Goal: Obtain resource: Download file/media

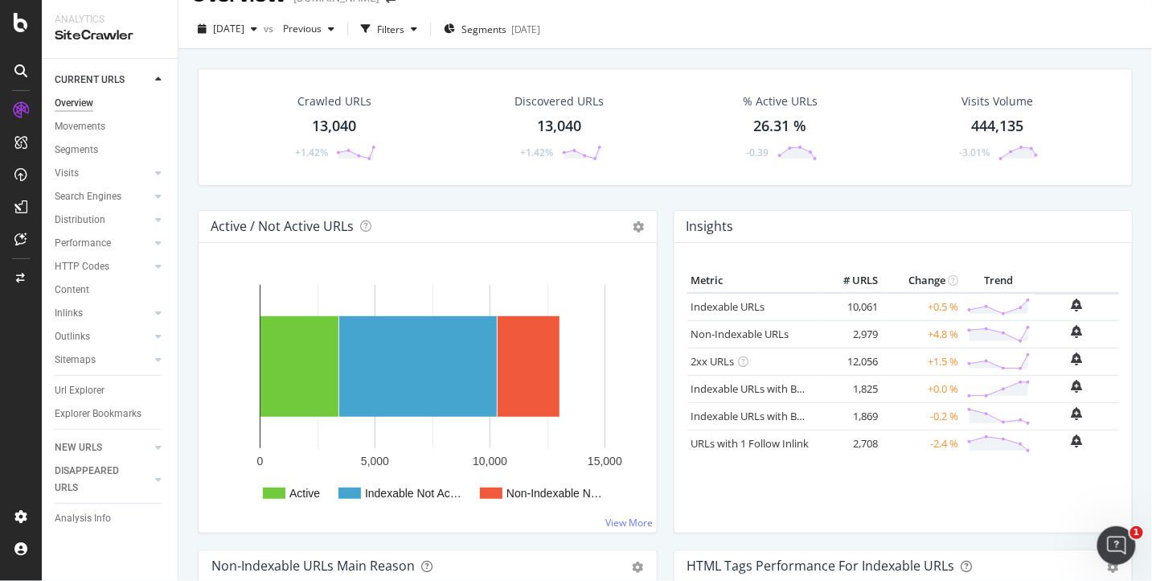
scroll to position [22, 0]
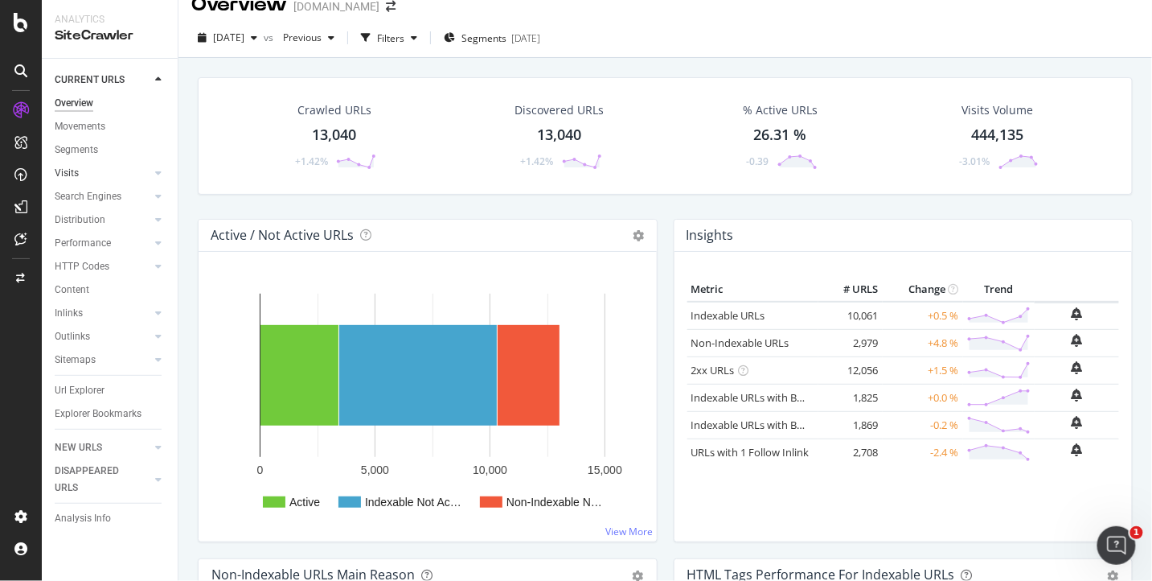
click at [136, 176] on div at bounding box center [142, 173] width 16 height 16
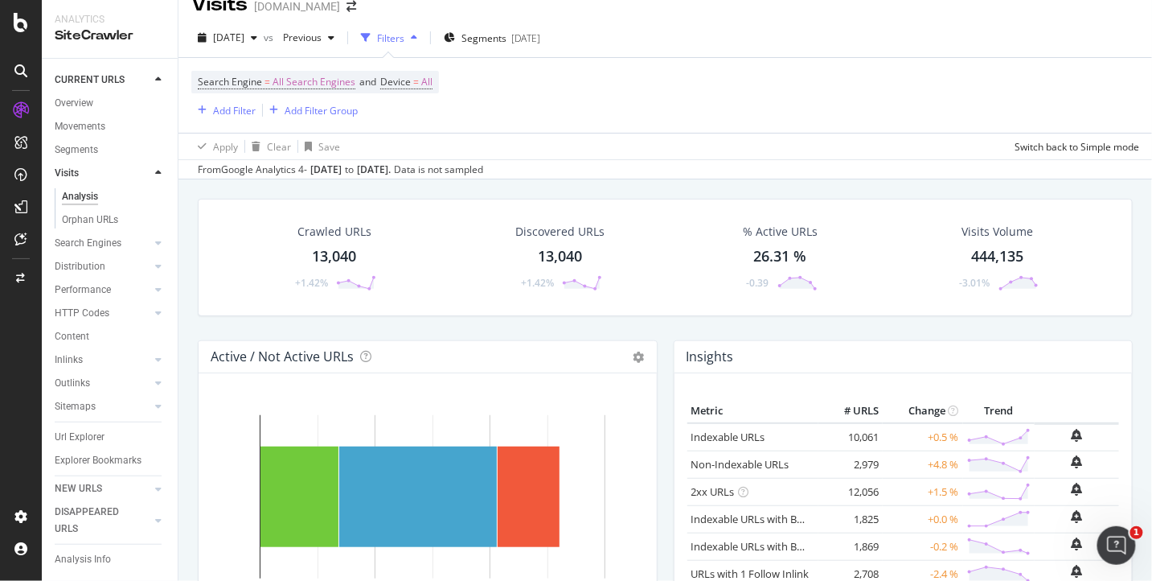
click at [154, 175] on div at bounding box center [158, 173] width 16 height 16
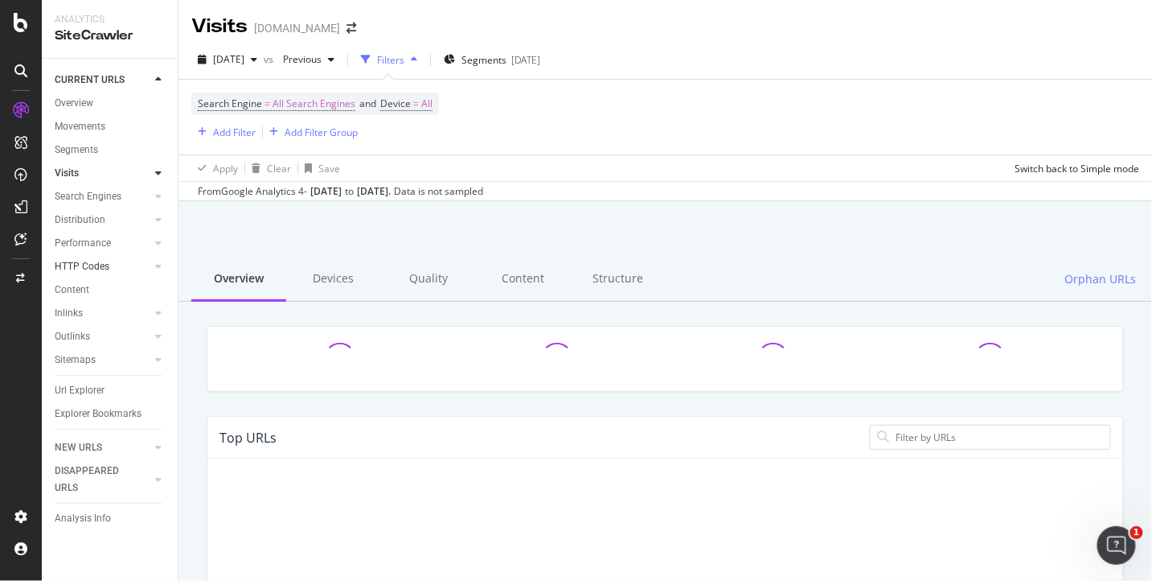
click at [115, 270] on link "HTTP Codes" at bounding box center [103, 266] width 96 height 17
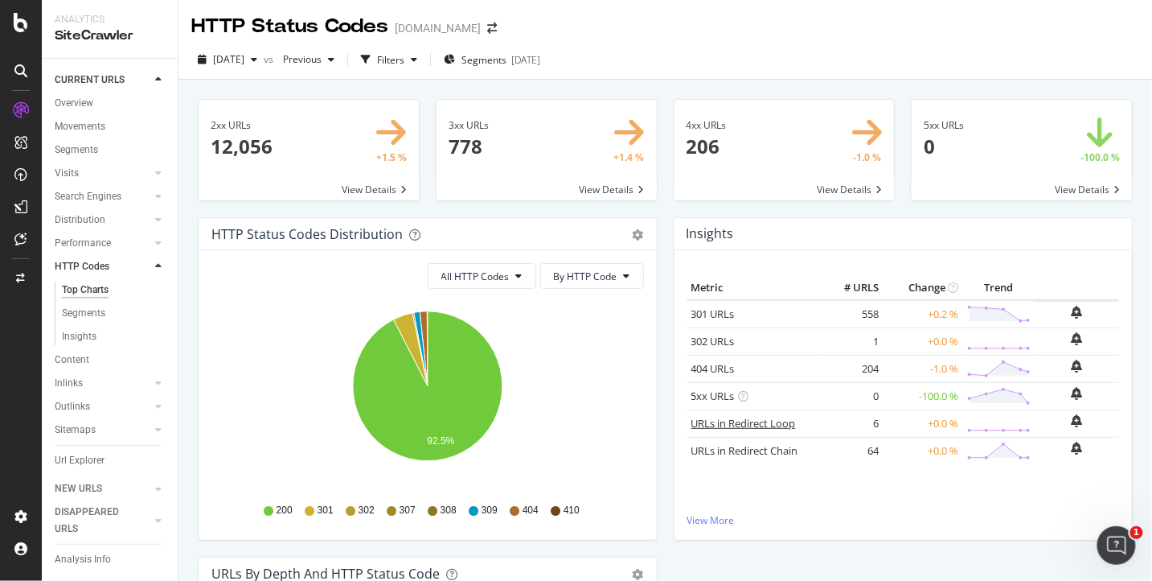
click at [766, 418] on link "URLs in Redirect Loop" at bounding box center [744, 423] width 105 height 14
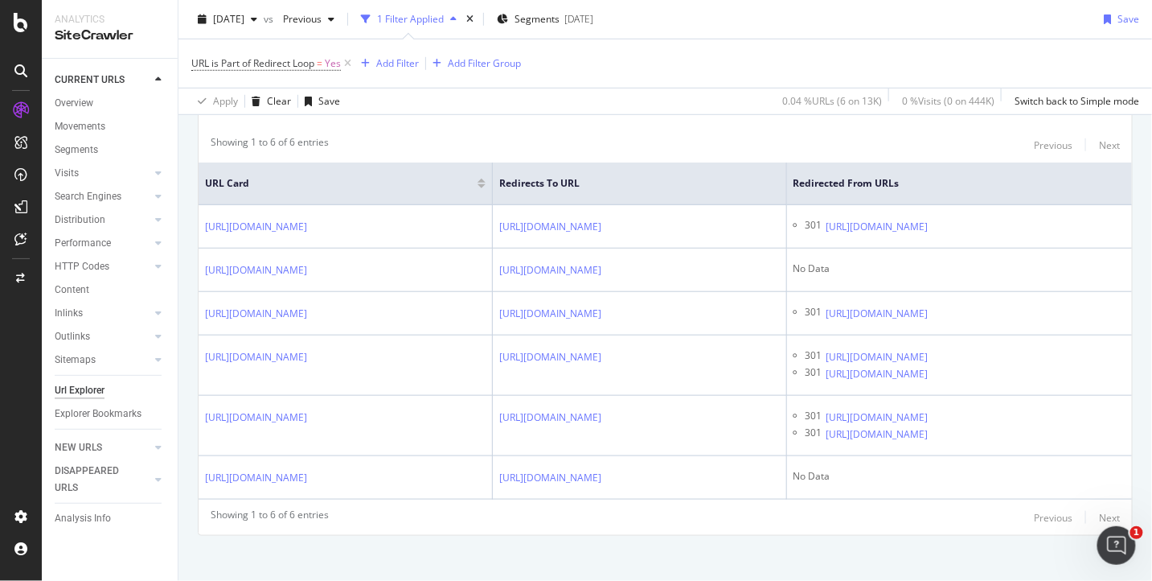
scroll to position [332, 0]
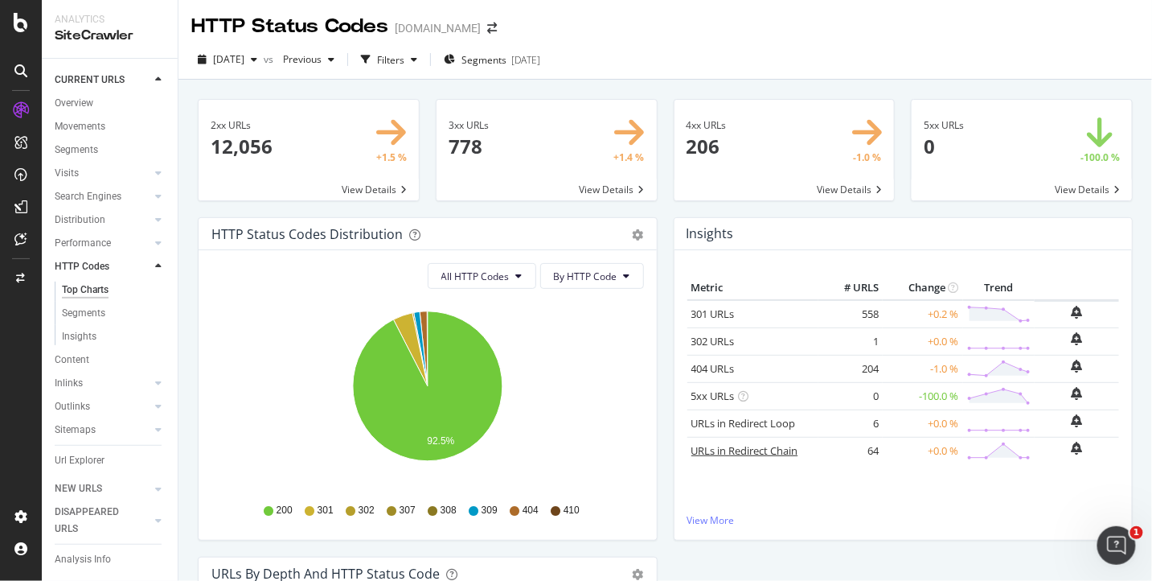
click at [773, 445] on link "URLs in Redirect Chain" at bounding box center [745, 450] width 107 height 14
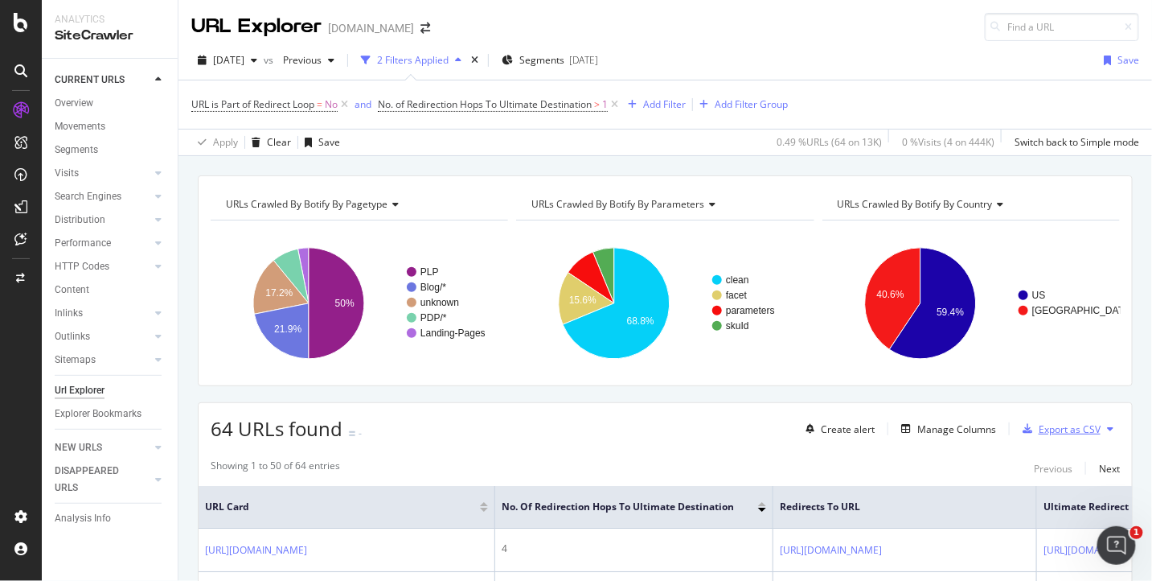
click at [1058, 425] on div "Export as CSV" at bounding box center [1070, 429] width 62 height 14
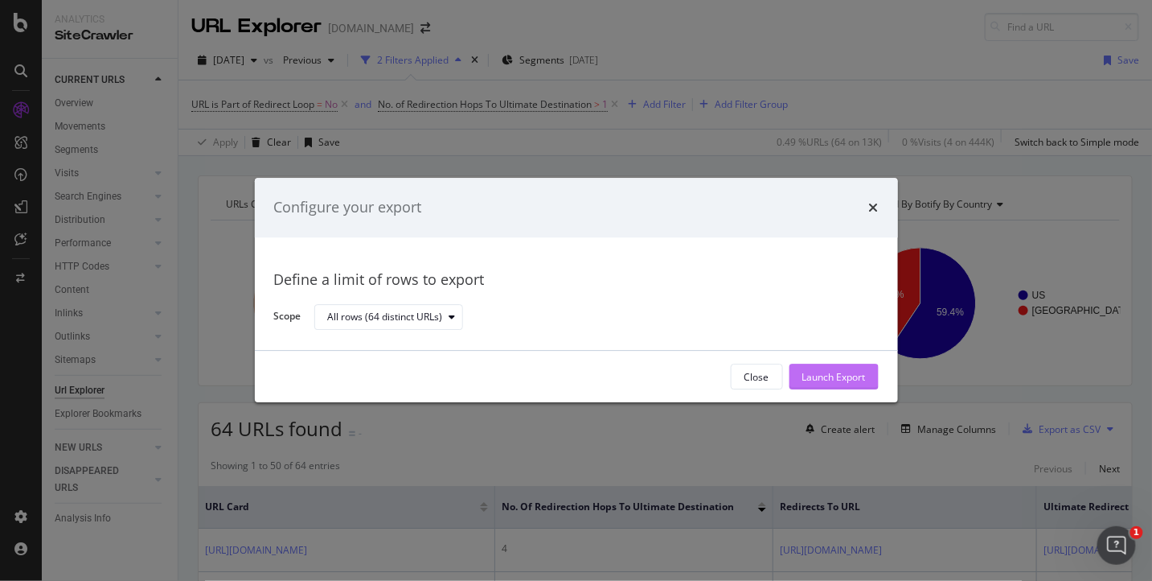
click at [827, 375] on div "Launch Export" at bounding box center [835, 377] width 64 height 14
